Goal: Task Accomplishment & Management: Use online tool/utility

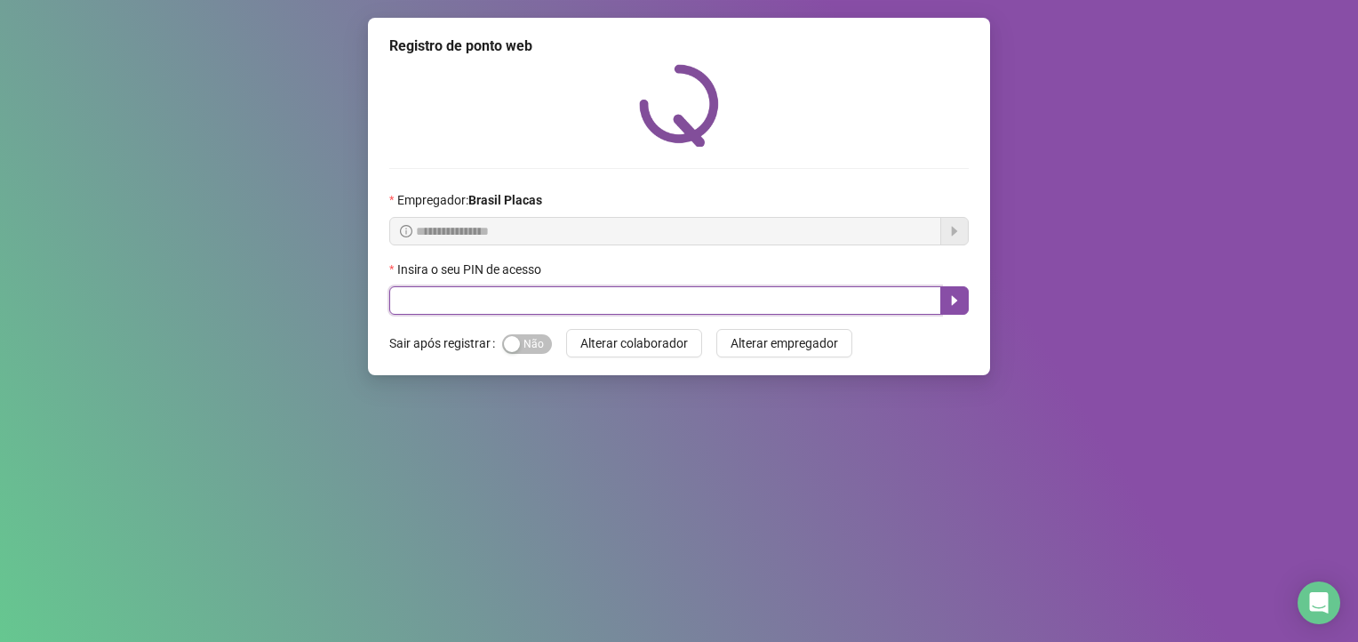
click at [476, 308] on input "text" at bounding box center [665, 300] width 552 height 28
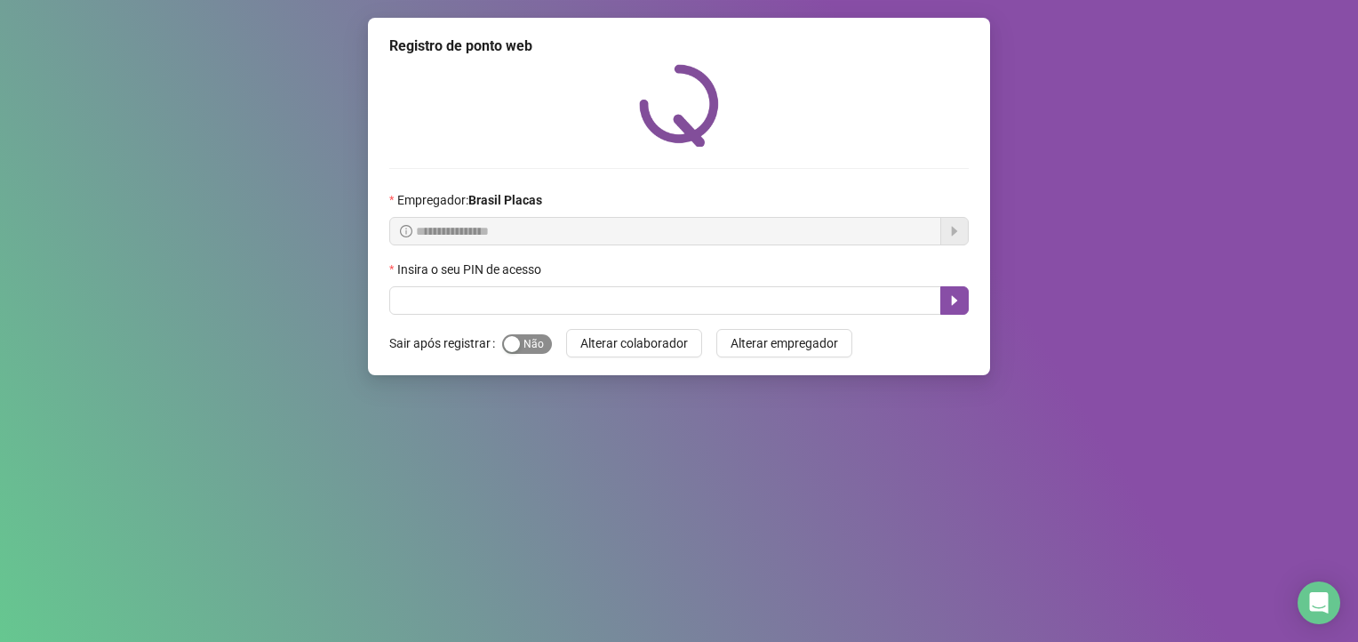
click at [534, 336] on span "Sim Não" at bounding box center [527, 344] width 50 height 20
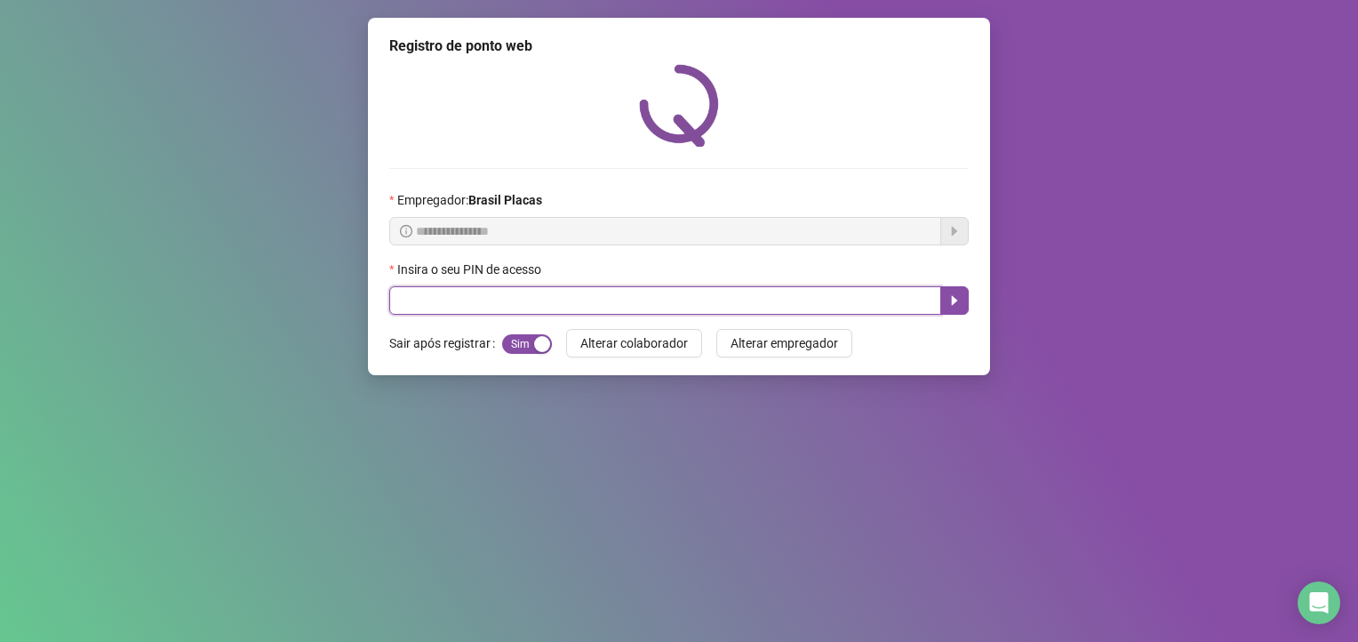
click at [426, 311] on input "text" at bounding box center [665, 300] width 552 height 28
type input "*****"
click at [961, 292] on button "button" at bounding box center [955, 300] width 28 height 28
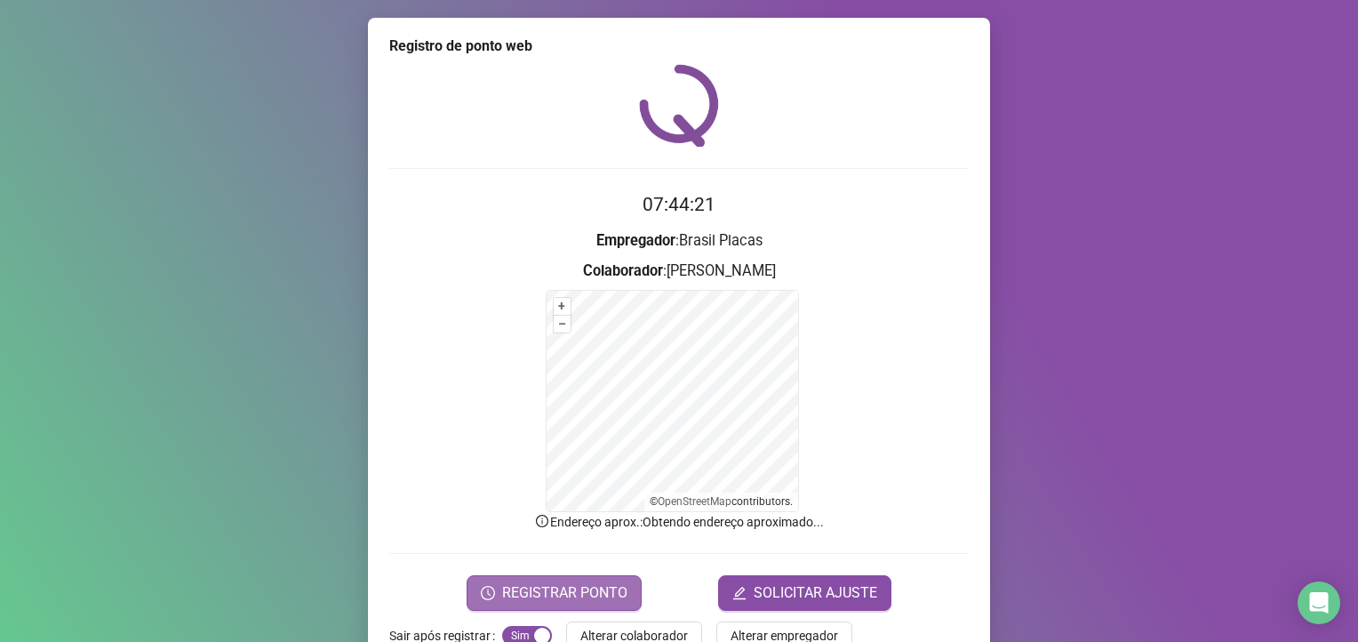
click at [538, 575] on button "REGISTRAR PONTO" at bounding box center [554, 593] width 175 height 36
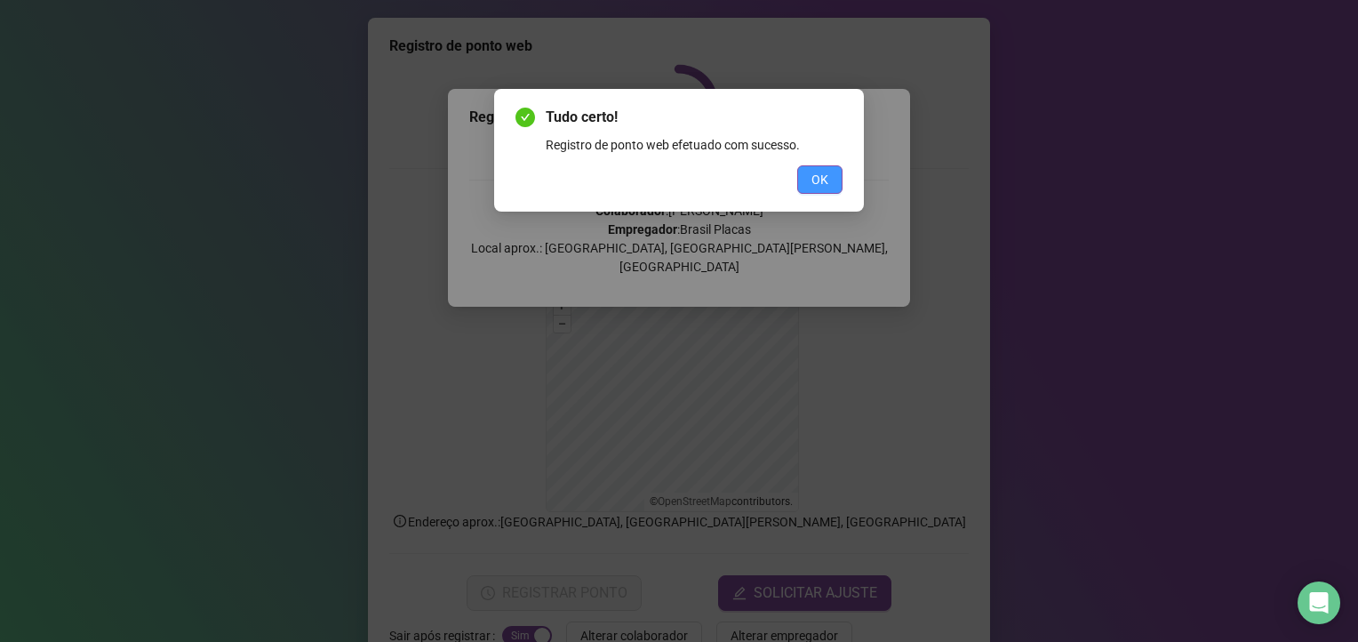
click at [840, 178] on button "OK" at bounding box center [819, 179] width 45 height 28
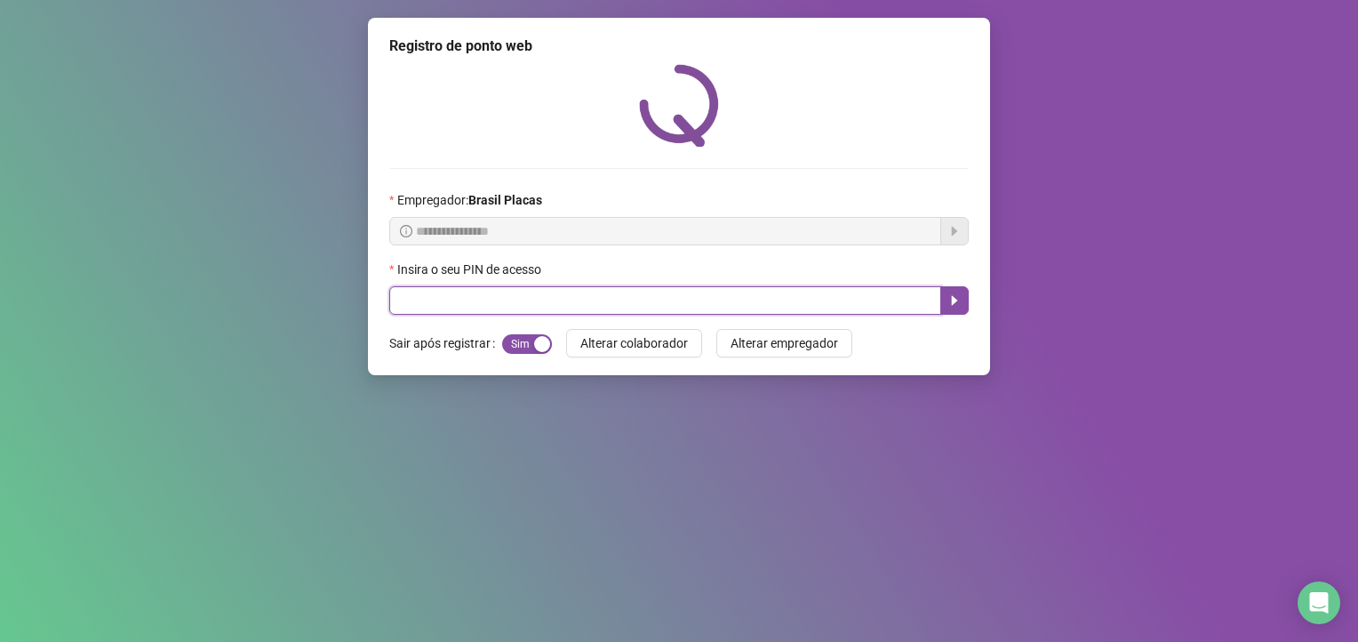
click at [586, 296] on input "text" at bounding box center [665, 300] width 552 height 28
type input "*****"
click at [962, 291] on button "button" at bounding box center [955, 300] width 28 height 28
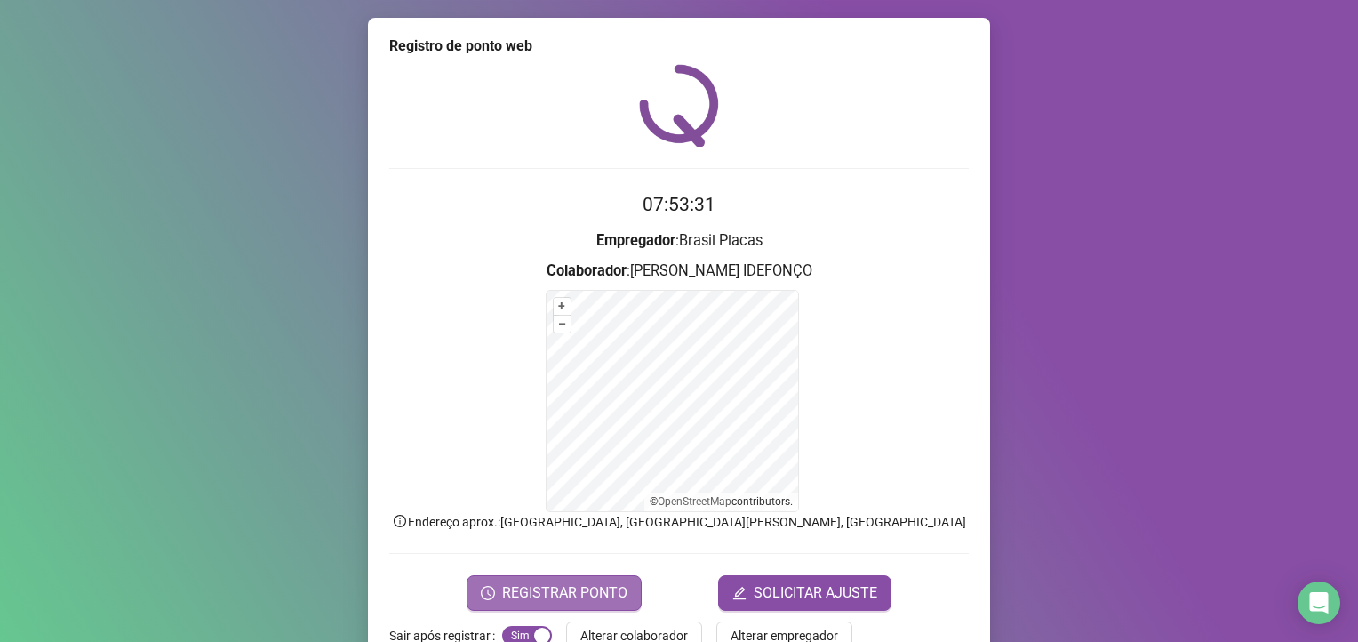
click at [576, 602] on span "REGISTRAR PONTO" at bounding box center [564, 592] width 125 height 21
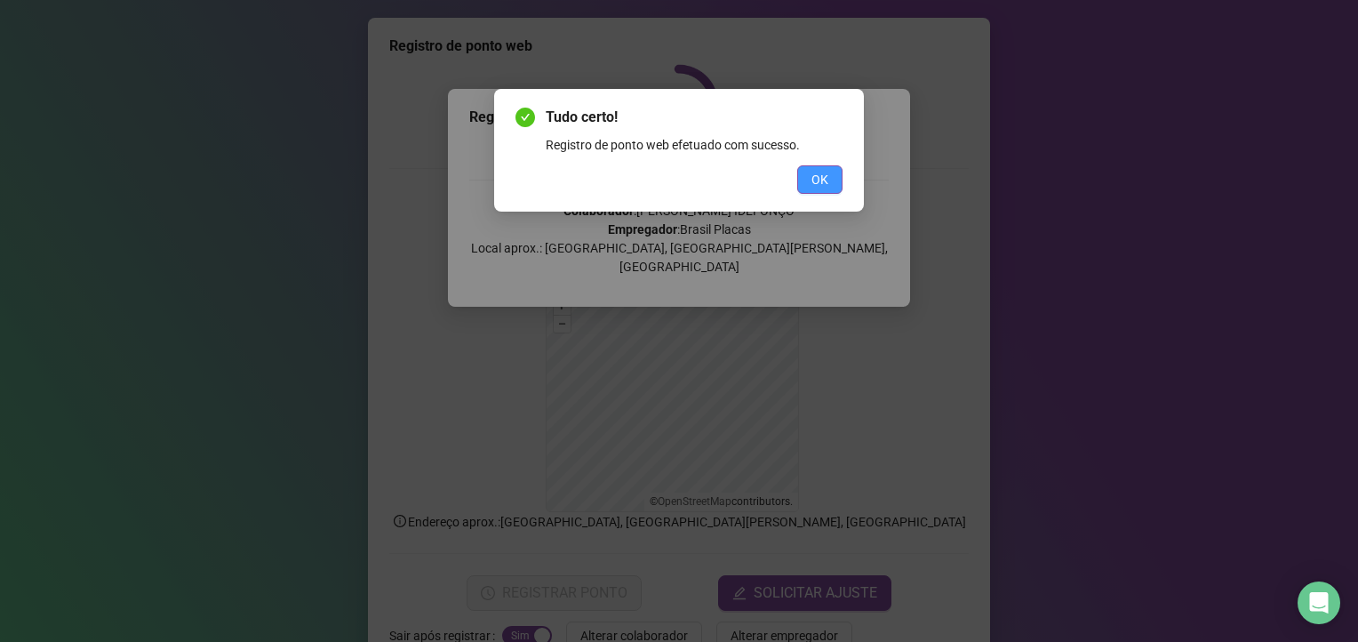
click at [840, 173] on button "OK" at bounding box center [819, 179] width 45 height 28
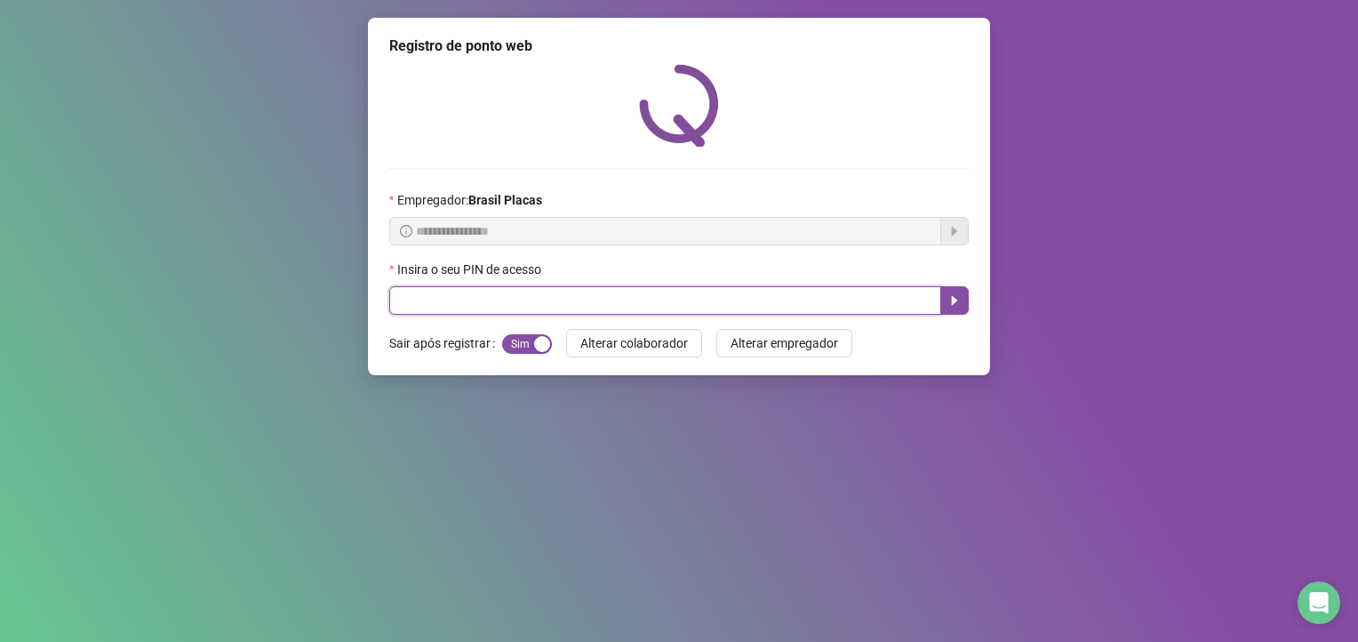
click at [878, 303] on input "text" at bounding box center [665, 300] width 552 height 28
type input "*****"
click at [949, 314] on button "button" at bounding box center [955, 300] width 28 height 28
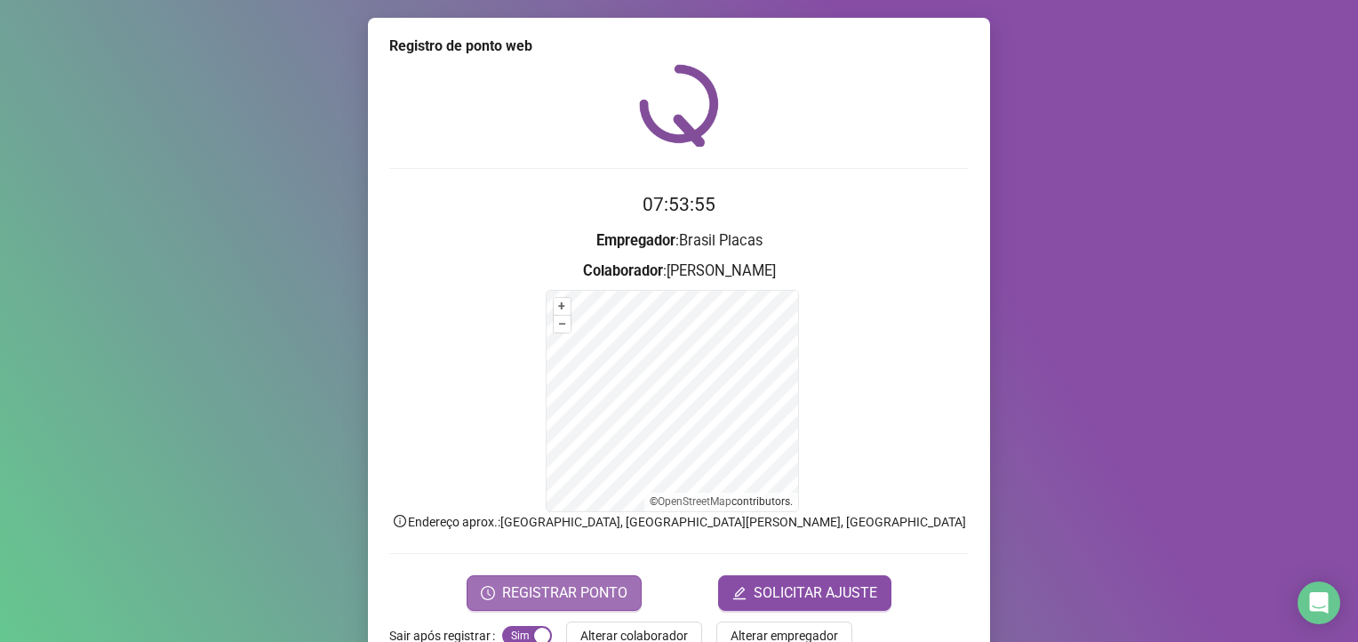
click at [583, 580] on button "REGISTRAR PONTO" at bounding box center [554, 593] width 175 height 36
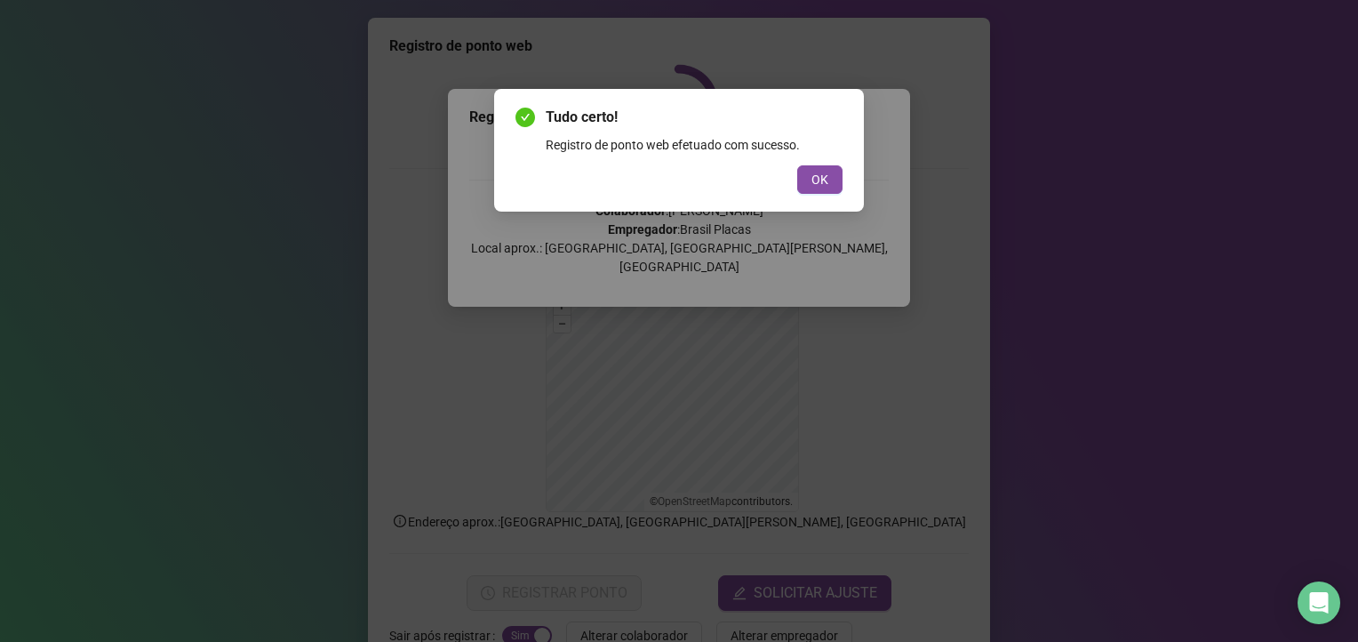
click at [836, 181] on button "OK" at bounding box center [819, 179] width 45 height 28
click at [820, 183] on div "Tudo certo! Registro de ponto web efetuado com sucesso. OK" at bounding box center [679, 321] width 1358 height 642
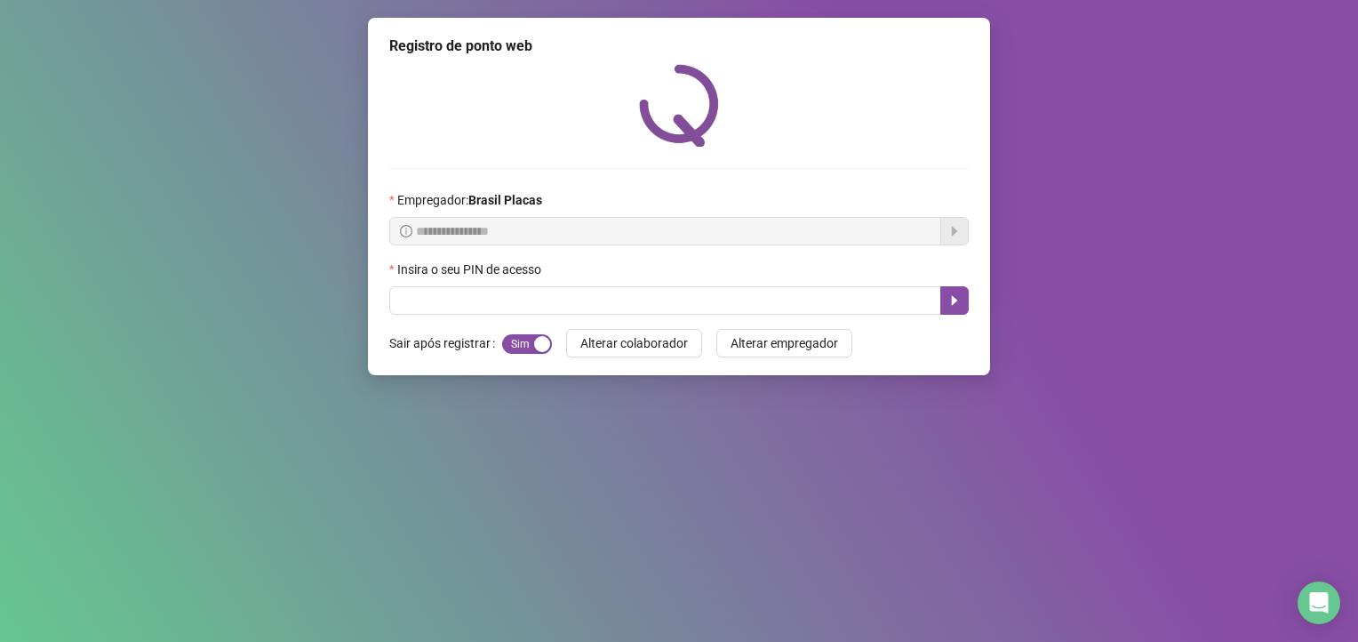
click at [829, 170] on div "Tudo certo! Registro de ponto web efetuado com sucesso. OK" at bounding box center [679, 321] width 1358 height 642
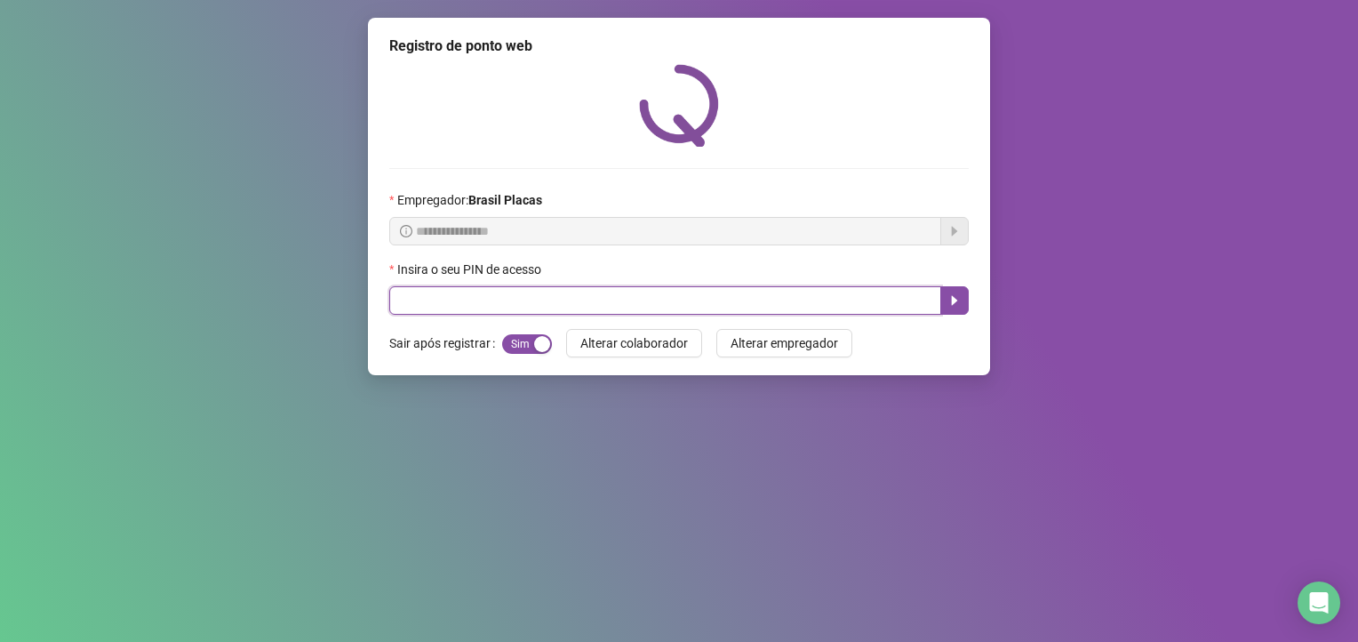
click at [431, 301] on input "text" at bounding box center [665, 300] width 552 height 28
type input "*****"
click at [954, 301] on icon "caret-right" at bounding box center [955, 301] width 6 height 10
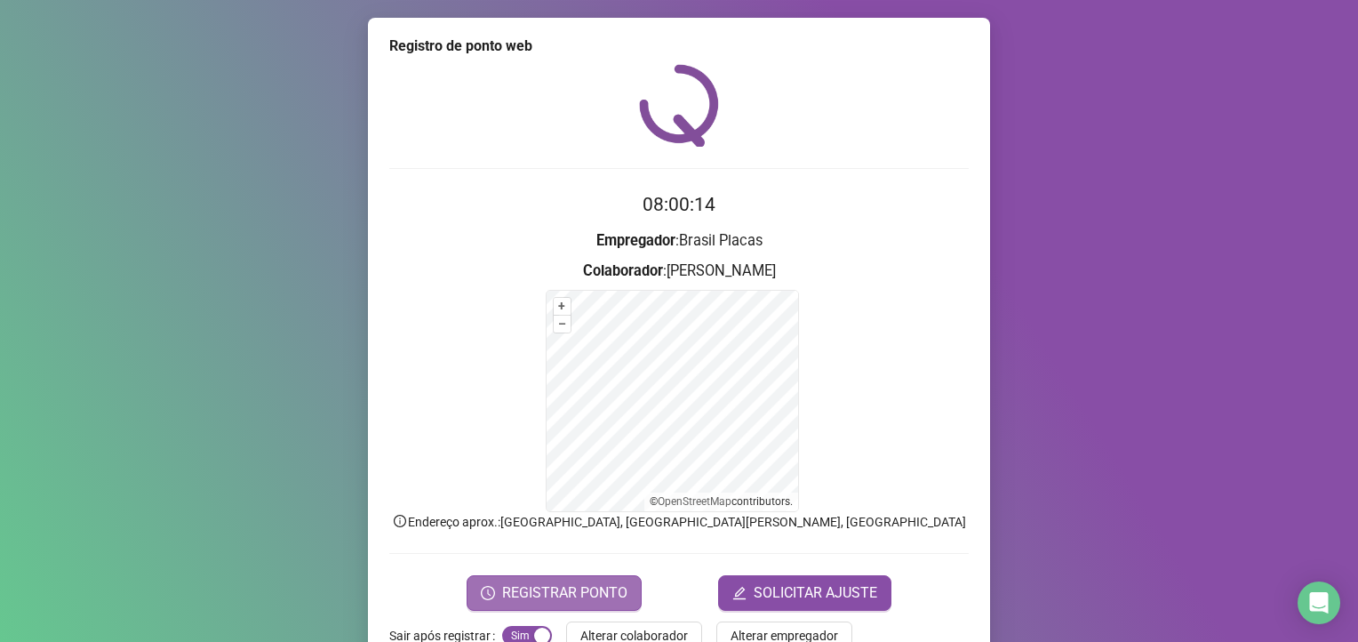
click at [570, 589] on span "REGISTRAR PONTO" at bounding box center [564, 592] width 125 height 21
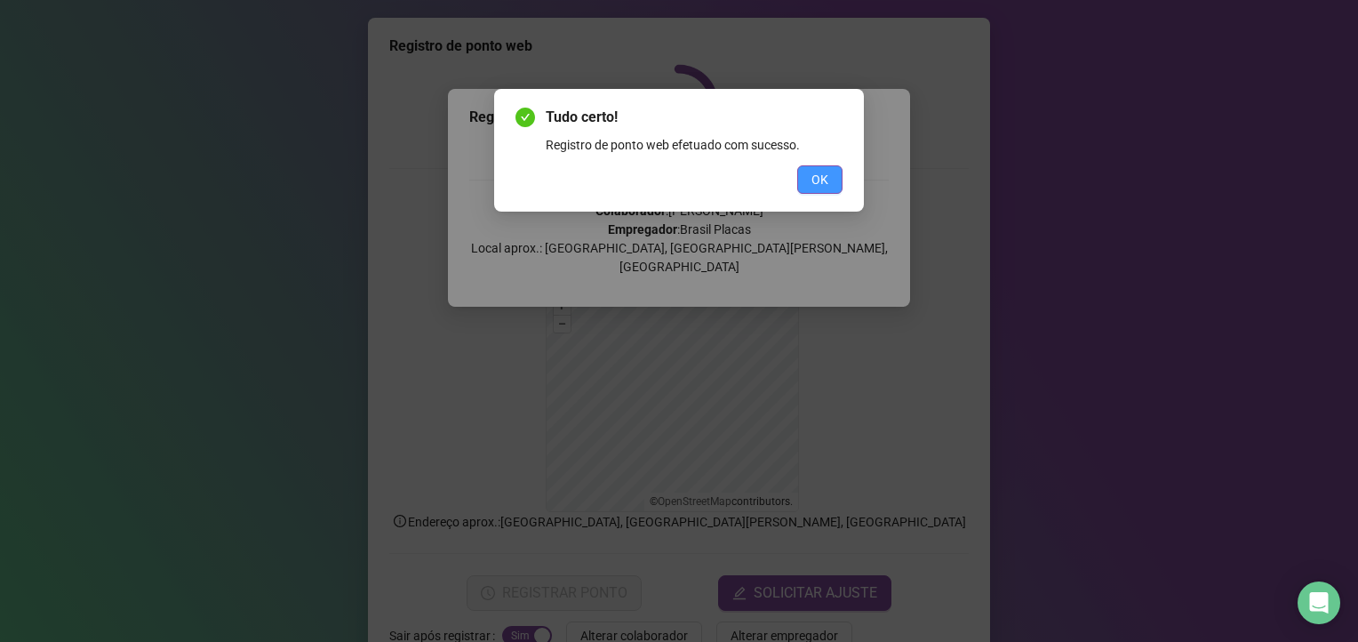
click at [832, 177] on button "OK" at bounding box center [819, 179] width 45 height 28
